Goal: Task Accomplishment & Management: Use online tool/utility

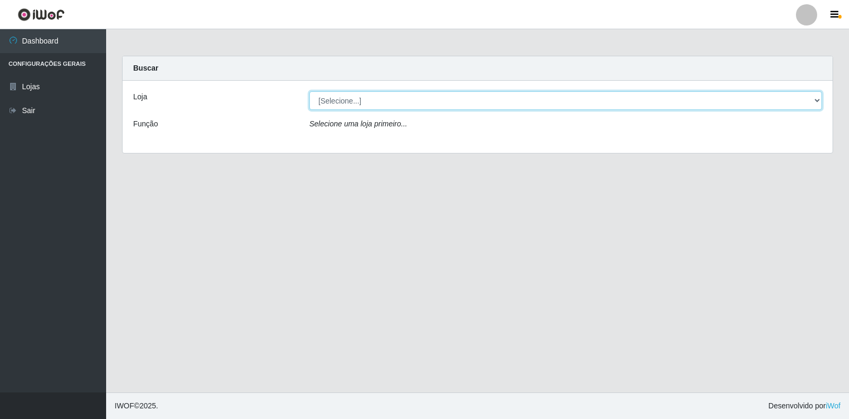
drag, startPoint x: 797, startPoint y: 105, endPoint x: 791, endPoint y: 106, distance: 5.9
click at [797, 105] on select "[Selecione...] Extrabom - Loja 18 Goiabeiras" at bounding box center [565, 100] width 513 height 19
select select "501"
click at [309, 91] on select "[Selecione...] Extrabom - Loja 18 Goiabeiras" at bounding box center [565, 100] width 513 height 19
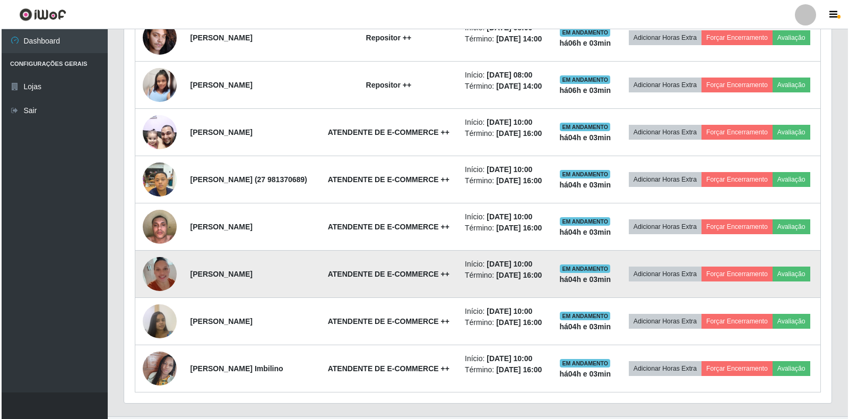
scroll to position [371, 0]
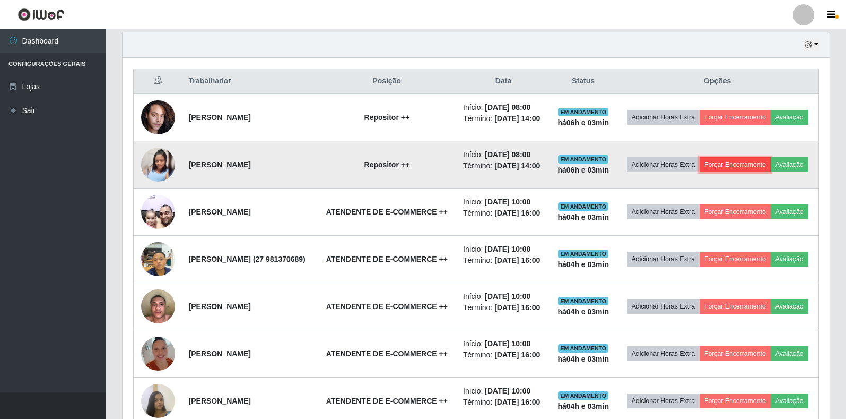
click at [771, 167] on button "Forçar Encerramento" at bounding box center [735, 164] width 71 height 15
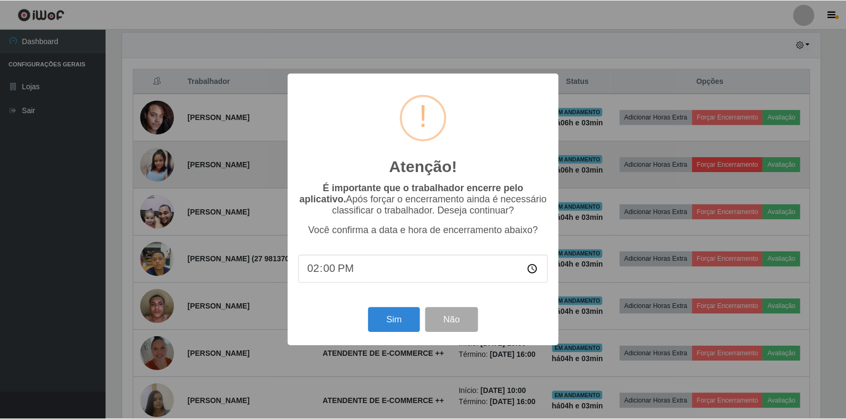
scroll to position [220, 701]
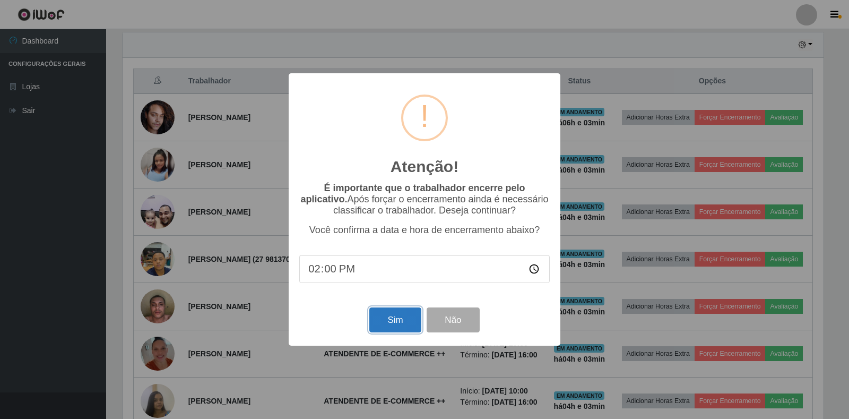
click at [388, 329] on button "Sim" at bounding box center [394, 319] width 51 height 25
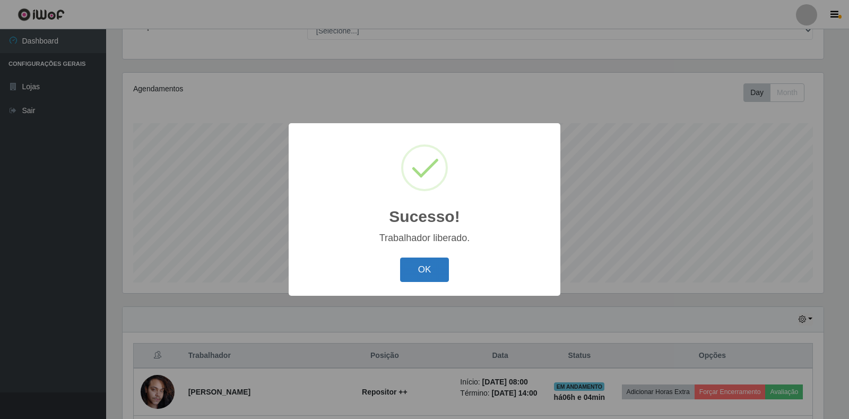
click at [445, 271] on button "OK" at bounding box center [424, 269] width 49 height 25
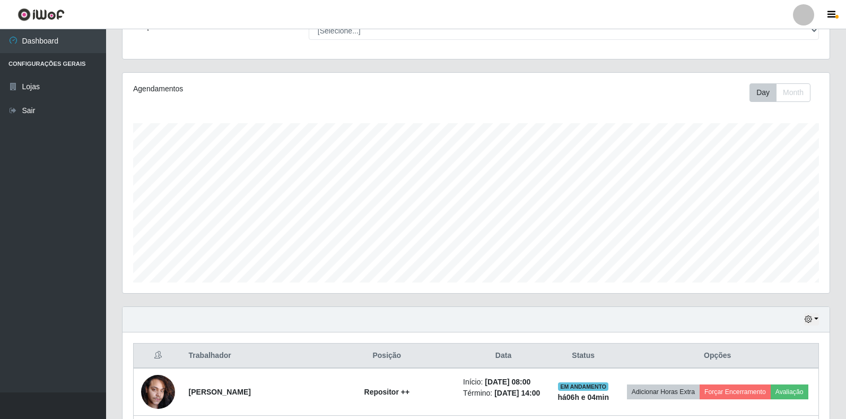
scroll to position [362, 0]
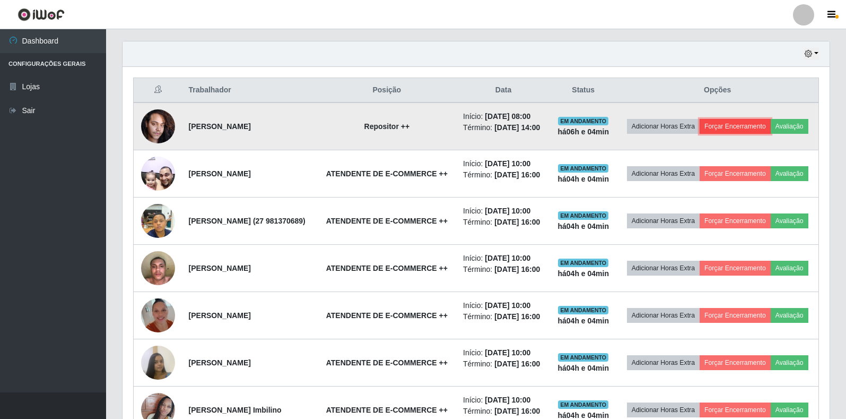
click at [758, 121] on button "Forçar Encerramento" at bounding box center [735, 126] width 71 height 15
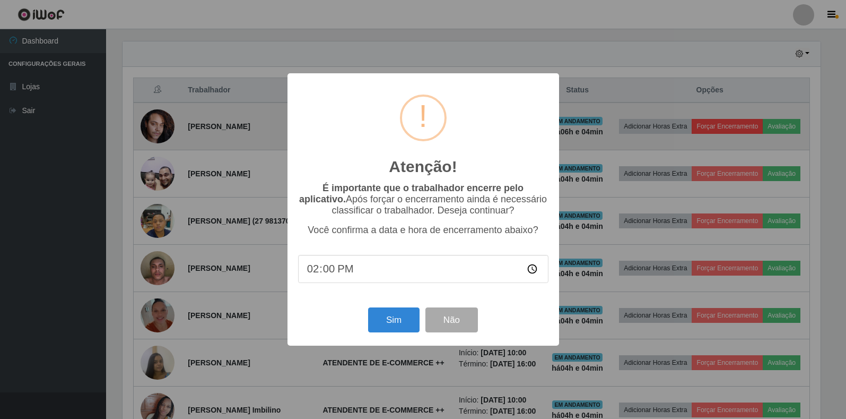
scroll to position [220, 701]
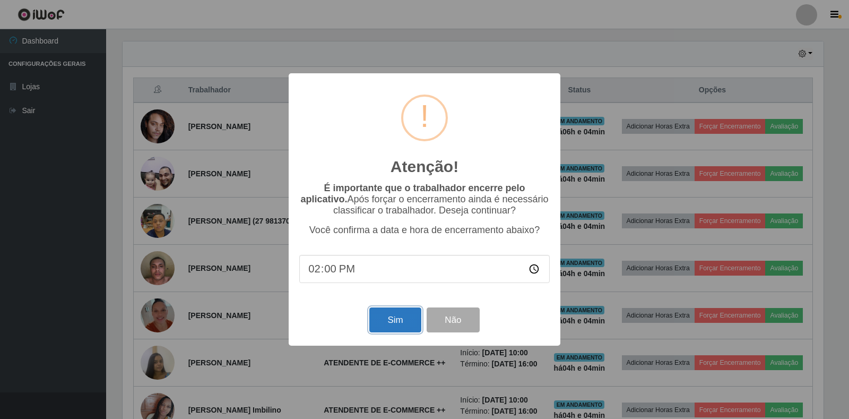
click at [386, 326] on button "Sim" at bounding box center [394, 319] width 51 height 25
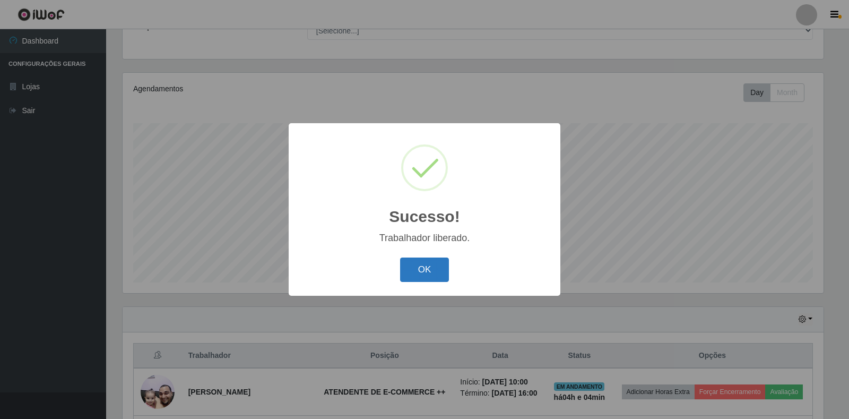
click at [442, 260] on button "OK" at bounding box center [424, 269] width 49 height 25
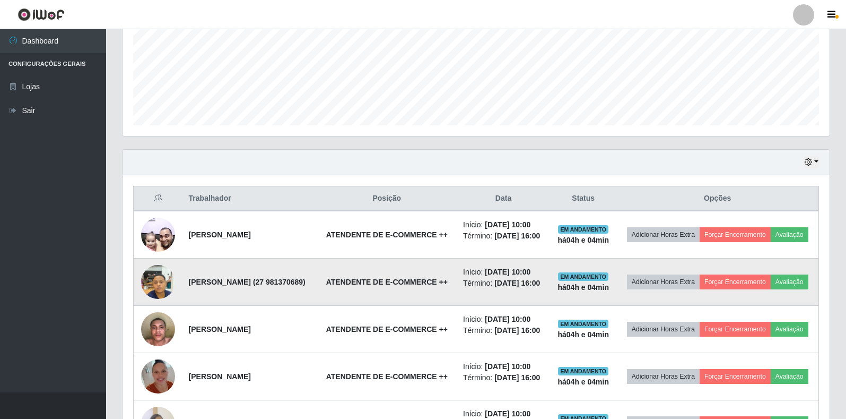
scroll to position [362, 0]
